Goal: Task Accomplishment & Management: Manage account settings

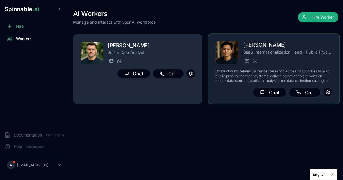
click at [282, 57] on div "[PERSON_NAME] Internationalization Head - Public Procurement Research [EMAIL_AD…" at bounding box center [287, 52] width 89 height 23
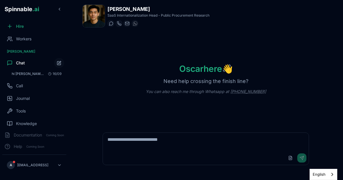
click at [120, 13] on h1 "[PERSON_NAME]" at bounding box center [159, 9] width 102 height 8
click at [116, 10] on h1 "[PERSON_NAME]" at bounding box center [159, 9] width 102 height 8
click at [98, 16] on img at bounding box center [94, 16] width 22 height 22
click at [34, 39] on div "Workers" at bounding box center [34, 38] width 64 height 11
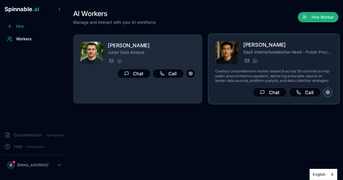
click at [328, 91] on button at bounding box center [327, 92] width 9 height 9
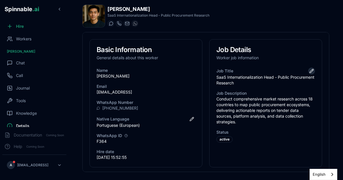
click at [308, 72] on button "Edit job title" at bounding box center [311, 71] width 7 height 7
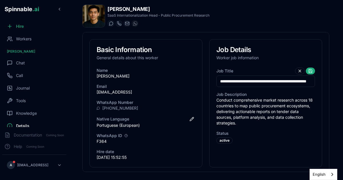
click at [281, 115] on p "Conduct comprehensive market research across 18 countries to map public procure…" at bounding box center [266, 111] width 99 height 29
click at [287, 108] on p "Conduct comprehensive market research across 18 countries to map public procure…" at bounding box center [266, 111] width 99 height 29
click at [295, 72] on button at bounding box center [300, 71] width 10 height 7
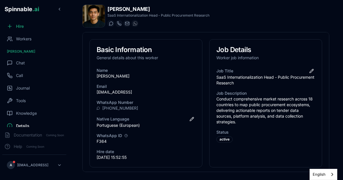
click at [291, 110] on p "Conduct comprehensive market research across 18 countries to map public procure…" at bounding box center [266, 110] width 99 height 29
click at [277, 122] on p "Conduct comprehensive market research across 18 countries to map public procure…" at bounding box center [266, 110] width 99 height 29
click at [251, 103] on p "Conduct comprehensive market research across 18 countries to map public procure…" at bounding box center [266, 110] width 99 height 29
click at [310, 72] on button "Edit job title" at bounding box center [311, 71] width 7 height 7
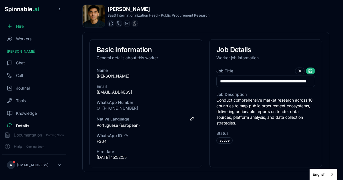
click at [275, 88] on div "**********" at bounding box center [266, 109] width 112 height 83
click at [295, 73] on button at bounding box center [300, 71] width 10 height 7
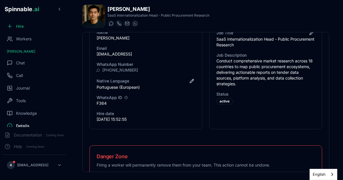
scroll to position [66, 0]
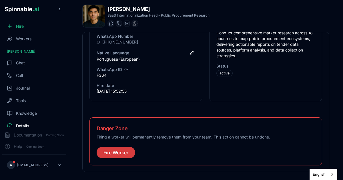
click at [115, 152] on button "Fire Worker" at bounding box center [116, 152] width 39 height 11
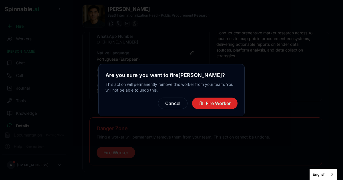
click at [224, 107] on button "Fire Worker" at bounding box center [214, 103] width 45 height 11
